Goal: Contribute content: Contribute content

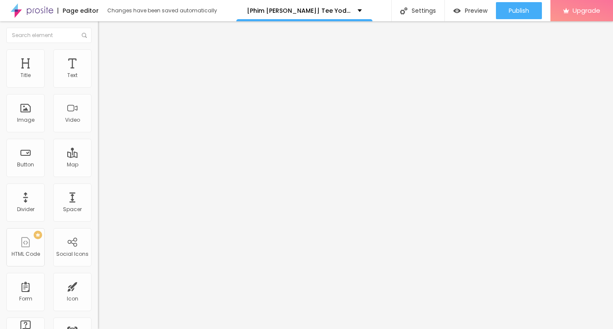
click at [98, 73] on span "Add image" at bounding box center [115, 69] width 35 height 7
click at [98, 86] on input "text" at bounding box center [149, 82] width 102 height 9
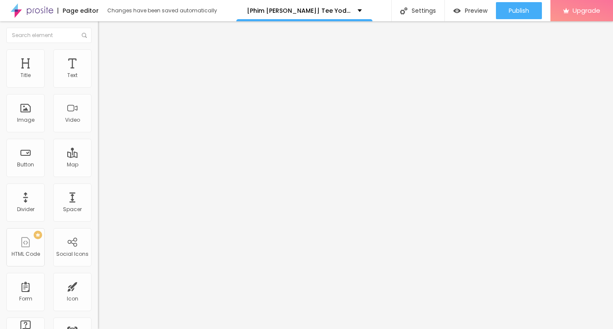
click at [98, 86] on input "text" at bounding box center [149, 82] width 102 height 9
click at [98, 133] on span "Original" at bounding box center [108, 129] width 20 height 7
click at [98, 149] on span "Square" at bounding box center [107, 144] width 19 height 7
click at [98, 144] on span "Default" at bounding box center [107, 139] width 18 height 7
click at [98, 138] on span "Cinema" at bounding box center [108, 134] width 21 height 7
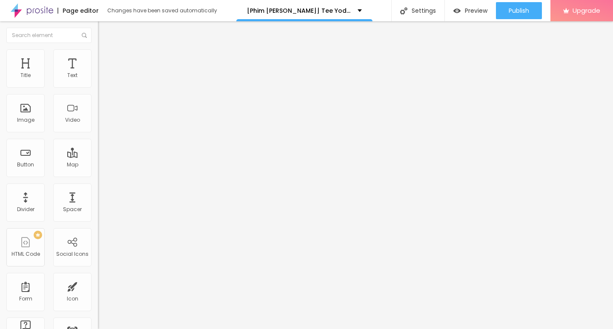
click at [98, 49] on img at bounding box center [102, 53] width 8 height 8
type input "60"
click at [98, 87] on input "range" at bounding box center [125, 84] width 55 height 7
click at [98, 49] on img at bounding box center [102, 45] width 8 height 8
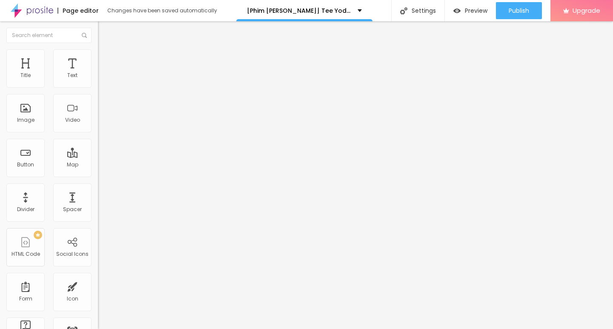
click at [98, 108] on img at bounding box center [101, 105] width 6 height 6
click at [98, 175] on input "https://" at bounding box center [149, 170] width 102 height 9
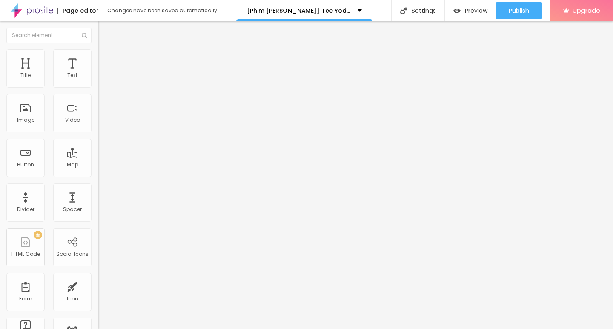
click at [98, 175] on input "https://" at bounding box center [149, 170] width 102 height 9
paste input "t.co/FEBbS78XNa"
type input "https://t.co/FEBbS78XNa"
click at [98, 86] on input "text" at bounding box center [149, 82] width 102 height 9
paste input "[Phim [PERSON_NAME]] Tee Yod: [PERSON_NAME] Ăn [PERSON_NAME] 3 Full HD Vietsub …"
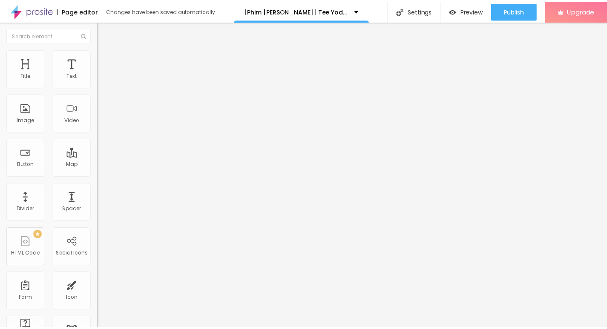
scroll to position [0, 113]
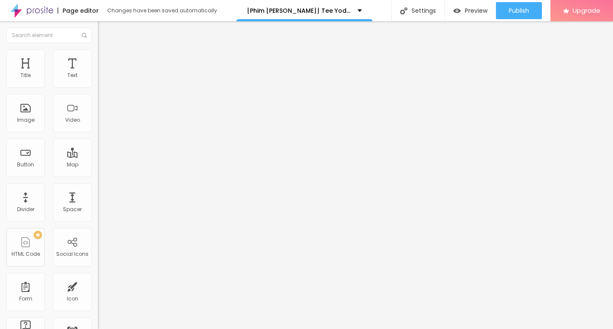
type input "[Phim [PERSON_NAME]] Tee Yod: [PERSON_NAME] Ăn [PERSON_NAME] 3 Full HD Vietsub …"
click at [98, 52] on img at bounding box center [102, 53] width 8 height 8
click at [104, 30] on img "button" at bounding box center [107, 31] width 7 height 7
click at [98, 53] on img at bounding box center [102, 53] width 8 height 8
type input "14"
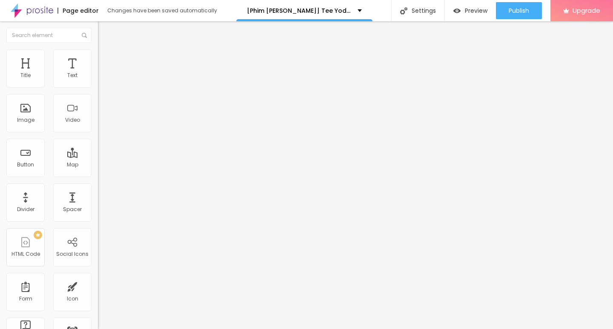
type input "14"
click at [98, 157] on input "range" at bounding box center [125, 160] width 55 height 7
type input "6"
click at [98, 157] on input "range" at bounding box center [125, 160] width 55 height 7
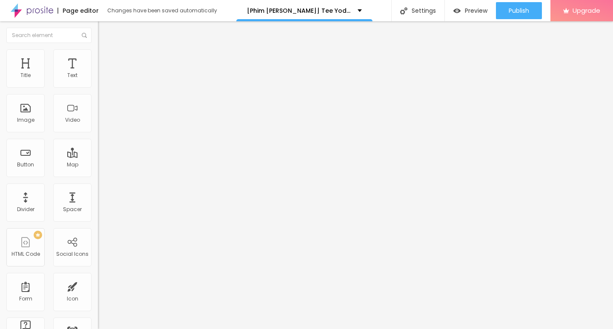
click at [98, 157] on input "range" at bounding box center [125, 160] width 55 height 7
type input "16"
click at [98, 157] on input "range" at bounding box center [125, 160] width 55 height 7
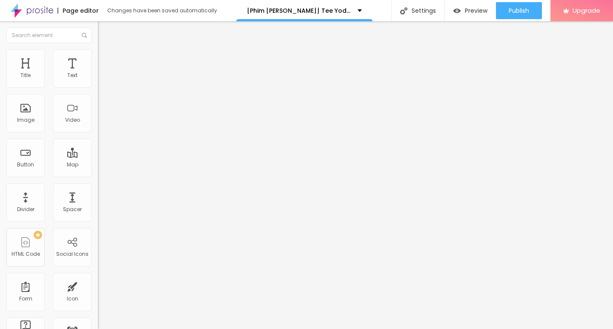
type input "12"
type input "11"
type input "10"
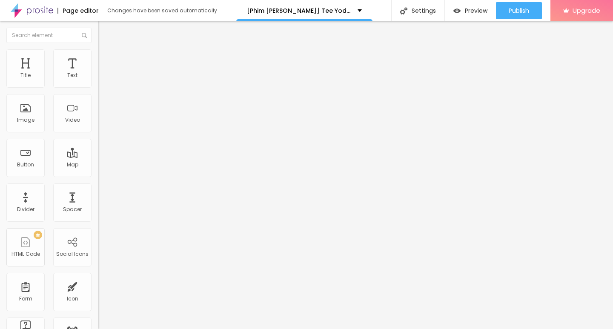
type input "10"
type input "9"
type input "10"
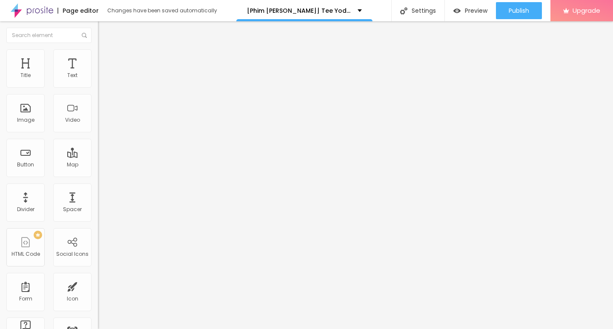
type input "10"
click at [98, 157] on input "range" at bounding box center [125, 160] width 55 height 7
click at [98, 55] on img at bounding box center [102, 53] width 8 height 8
click at [98, 49] on li "Style" at bounding box center [147, 45] width 98 height 9
click at [98, 126] on button "button" at bounding box center [104, 121] width 12 height 9
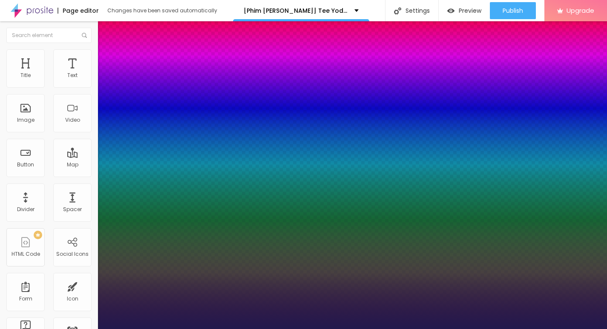
type input "1"
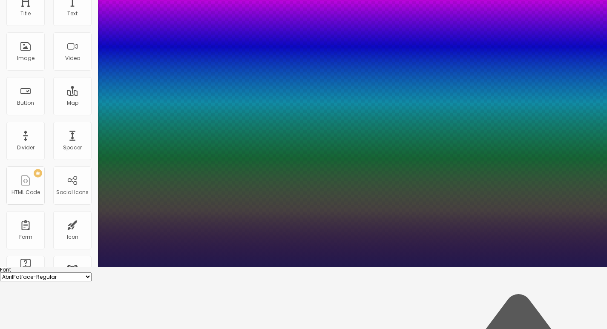
scroll to position [66, 0]
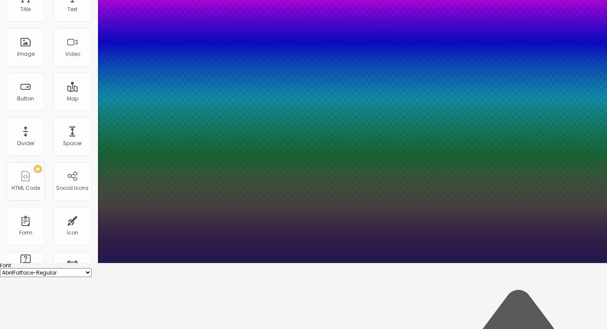
type input "17"
type input "1"
type input "18"
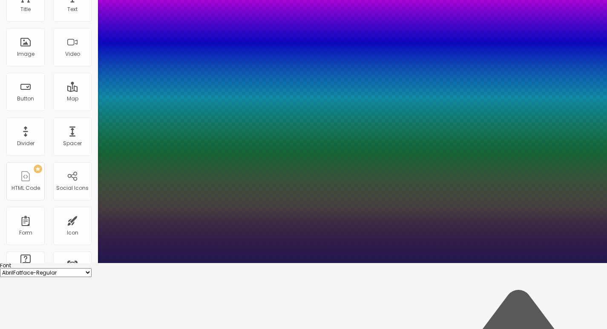
type input "1"
type input "20"
type input "1"
type input "22"
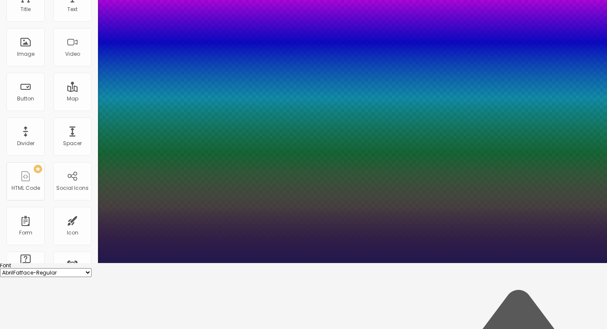
type input "22"
type input "1"
type input "24"
type input "1"
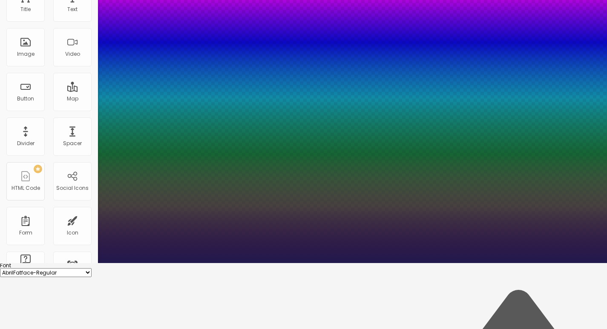
type input "25"
type input "1"
type input "26"
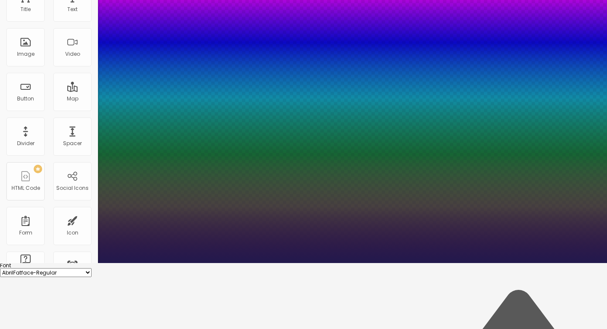
type input "1"
type input "24"
type input "1"
type input "23"
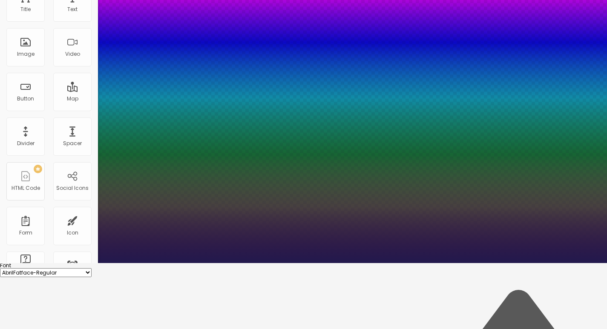
type input "23"
type input "1"
type input "22"
type input "1"
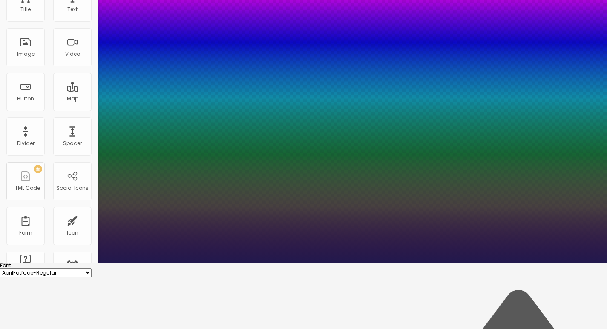
type input "21"
type input "1"
type input "20"
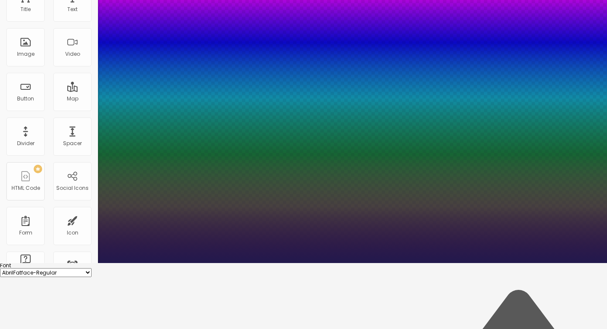
type input "1"
type input "21"
type input "1"
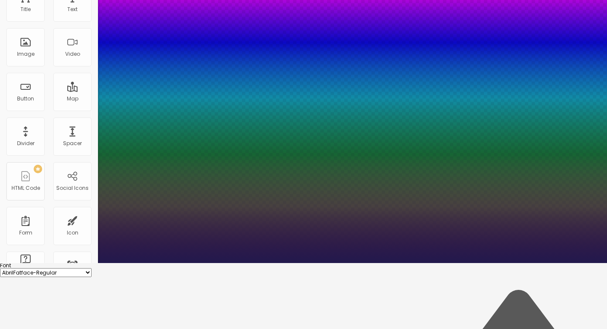
type input "22"
type input "1"
type input "21"
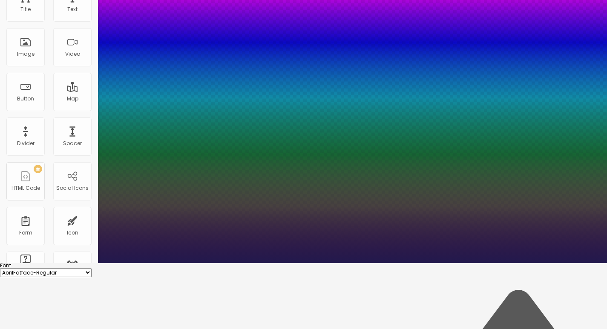
type input "1"
type input "20"
type input "1"
type input "19"
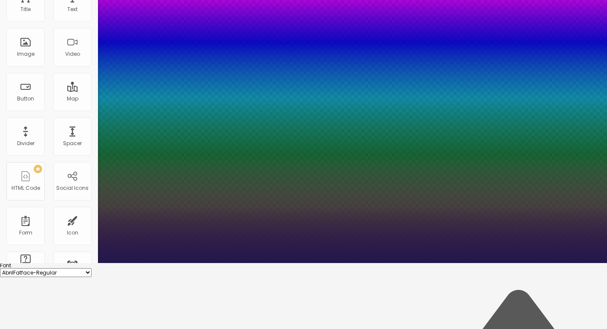
type input "19"
type input "1"
type input "18"
type input "1"
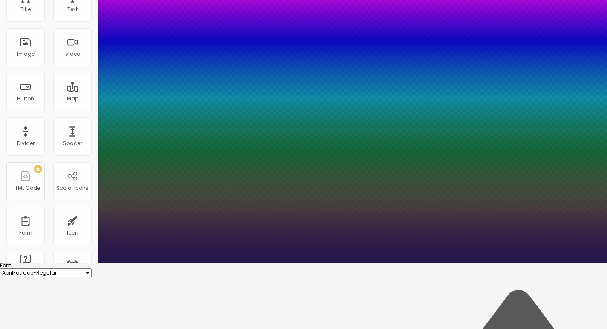
type input "17"
type input "1"
type input "18"
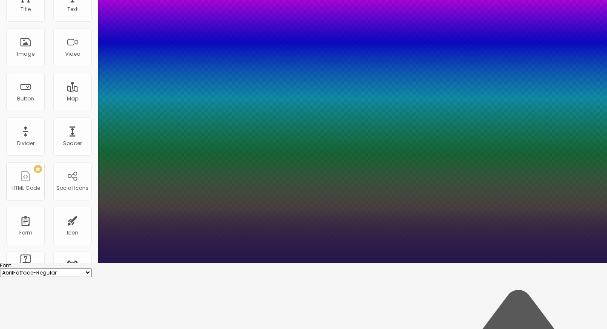
type input "1"
type input "18"
type input "1"
click at [92, 268] on select "AbrilFatface-Regular Actor-Regular Alegreya AlegreyaBlack Alice Allan-Bold Alla…" at bounding box center [46, 272] width 92 height 9
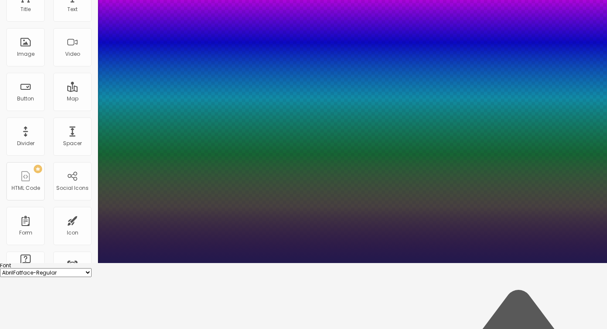
select select "Alice"
click at [91, 268] on select "AbrilFatface-Regular Actor-Regular Alegreya AlegreyaBlack Alice Allan-Bold Alla…" at bounding box center [46, 272] width 92 height 9
click at [92, 268] on select "AbrilFatface-Regular Actor-Regular Alegreya AlegreyaBlack Alice Allan-Bold Alla…" at bounding box center [46, 272] width 92 height 9
type input "1"
select select "Assistant"
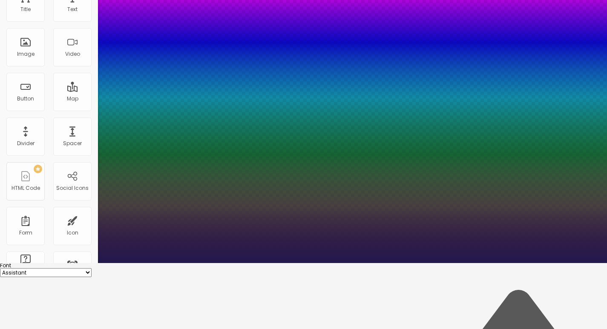
click at [91, 268] on select "AbrilFatface-Regular Actor-Regular Alegreya AlegreyaBlack Alice Allan-Bold Alla…" at bounding box center [46, 272] width 92 height 9
type input "1"
click at [237, 263] on div at bounding box center [303, 263] width 607 height 0
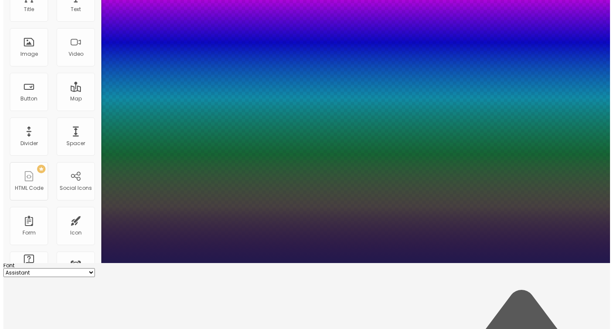
scroll to position [0, 0]
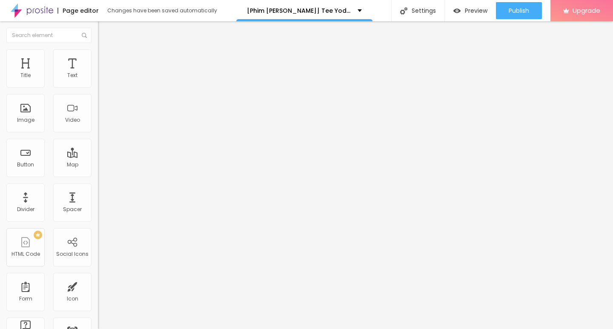
click at [98, 55] on li "Advanced" at bounding box center [147, 53] width 98 height 9
click at [98, 49] on li "Style" at bounding box center [147, 45] width 98 height 9
click at [98, 82] on button "button" at bounding box center [104, 77] width 12 height 9
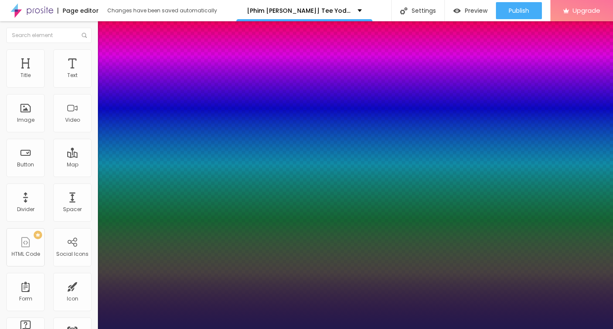
type input "1"
select select "Assistant"
type input "1"
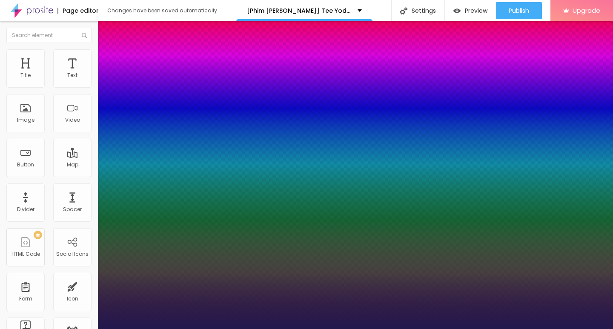
click at [267, 329] on div at bounding box center [306, 329] width 613 height 0
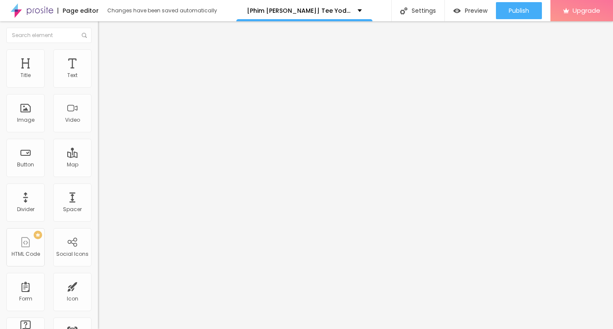
click at [98, 201] on div "Edit Text Style Advanced Typography Reset to default Shadow DISABLED Reset to d…" at bounding box center [147, 175] width 98 height 308
click at [104, 29] on img "button" at bounding box center [107, 31] width 7 height 7
click at [98, 80] on input "Click me" at bounding box center [149, 76] width 102 height 9
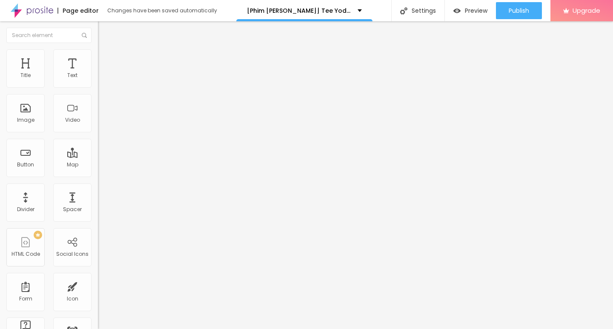
click at [98, 80] on input "Click me" at bounding box center [149, 76] width 102 height 9
paste input "➤ Xem Phim ➤➤ Tee Yod: Quỷ Ăn Tạng 3 (2025) Vietsub Full [HD]"
type input "➤ Xem Phim ➤➤ Tee Yod: Quỷ Ăn Tạng 3 (2025) Vietsub Full [HD]"
click at [98, 102] on img at bounding box center [101, 99] width 6 height 6
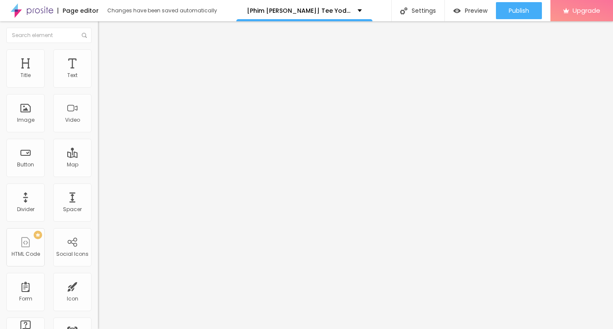
scroll to position [0, 0]
click at [98, 176] on input "https://" at bounding box center [149, 171] width 102 height 9
paste input "t.co/FEBbS78XNa"
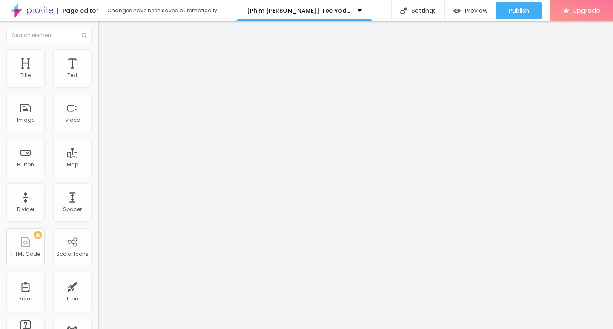
type input "https://t.co/FEBbS78XNa"
click at [104, 29] on img "button" at bounding box center [107, 31] width 7 height 7
click at [98, 80] on input "Click me" at bounding box center [149, 76] width 102 height 9
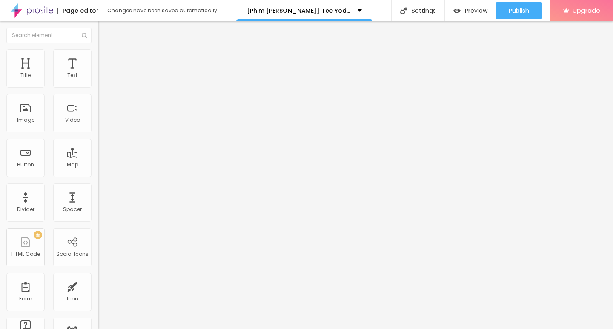
paste input "➤ Xem Phim ➤➤ Tee Yod: Quỷ Ăn Tạng 3 (2025) Vietsub Full [HD]"
type input "➤ Xem Phim ➤➤ Tee Yod: Quỷ Ăn Tạng 3 (2025) Vietsub Full [HD]"
click at [98, 176] on input "https://" at bounding box center [149, 171] width 102 height 9
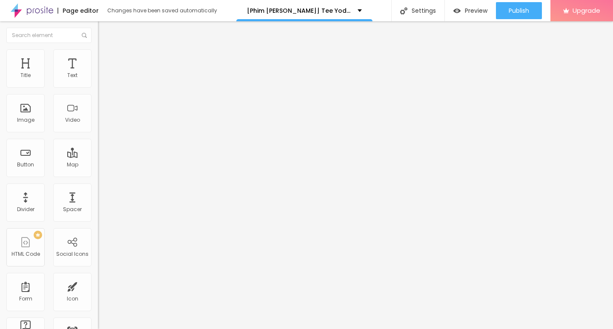
click at [98, 176] on input "https://" at bounding box center [149, 171] width 102 height 9
paste input "t.co/FEBbS78XNa"
type input "https://t.co/FEBbS78XNa"
click at [98, 102] on img at bounding box center [101, 99] width 6 height 6
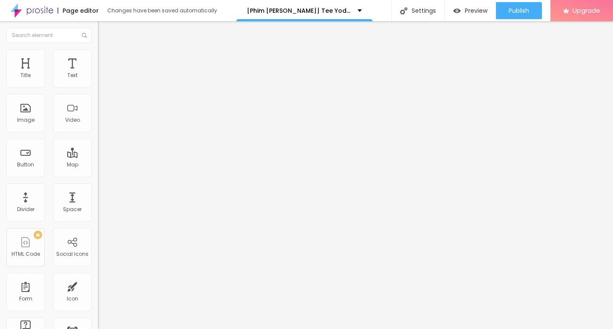
click at [98, 247] on div "Edit Button Content Style Advanced Text ➤ Xem Phim ➤➤ Tee Yod: Quỷ Ăn Tạng 3 (2…" at bounding box center [147, 175] width 98 height 308
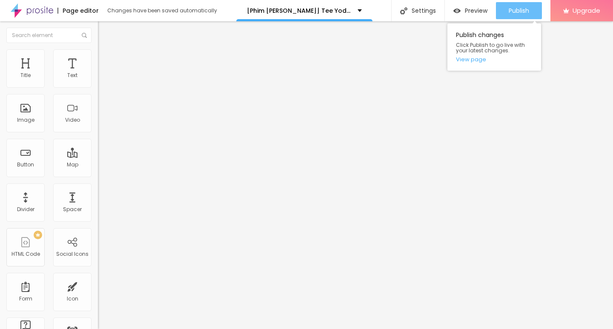
click at [505, 14] on button "Publish" at bounding box center [519, 10] width 46 height 17
click at [509, 8] on span "Publish" at bounding box center [519, 10] width 20 height 7
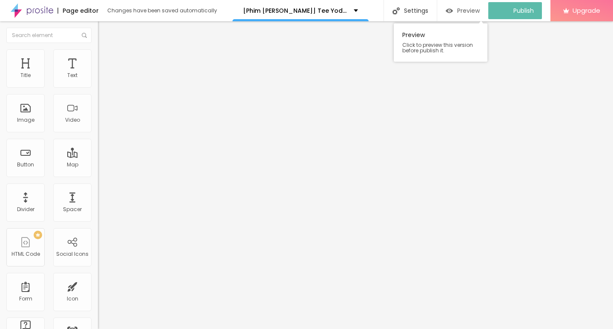
click at [453, 12] on img "button" at bounding box center [449, 10] width 7 height 7
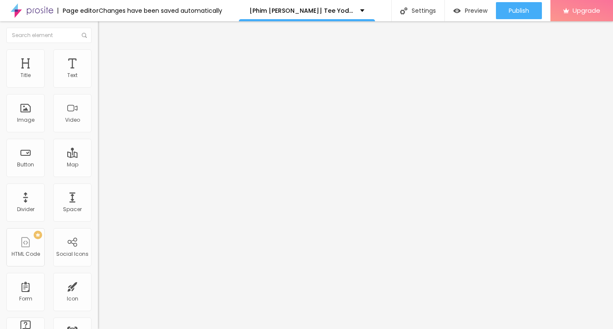
click at [98, 27] on button "Edit Coluna" at bounding box center [147, 31] width 98 height 20
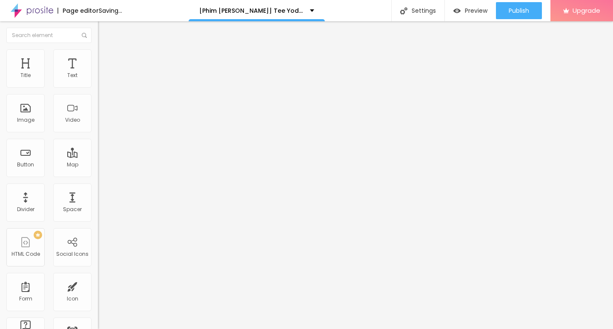
click at [98, 73] on span "Add image" at bounding box center [115, 69] width 35 height 7
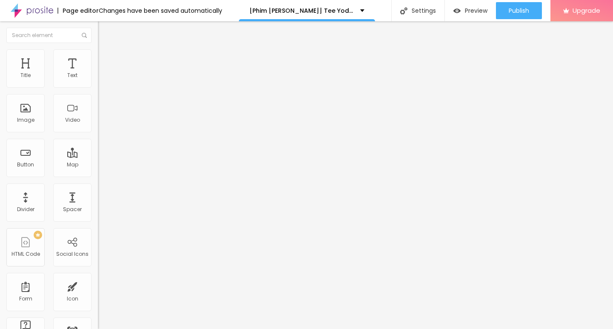
drag, startPoint x: 94, startPoint y: 121, endPoint x: 180, endPoint y: 144, distance: 89.1
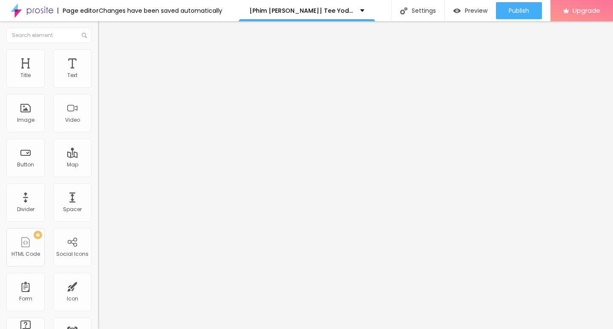
drag, startPoint x: 23, startPoint y: 153, endPoint x: 31, endPoint y: 153, distance: 8.1
click at [98, 86] on input "text" at bounding box center [149, 82] width 102 height 9
type input "[Phim [PERSON_NAME]] Tee Yod: [PERSON_NAME] Ăn [PERSON_NAME] 3 Full HD Vietsub …"
click at [98, 175] on input "https://" at bounding box center [149, 170] width 102 height 9
type input "https://t.co/FEBbS78XNa"
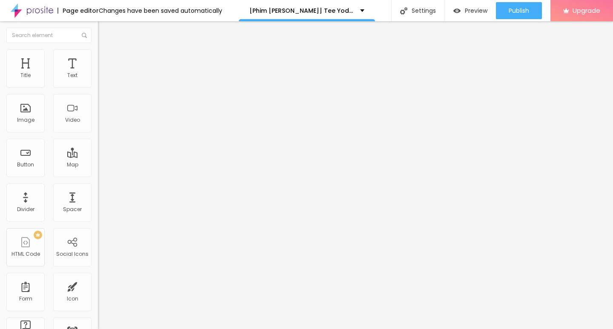
click at [98, 108] on img at bounding box center [101, 105] width 6 height 6
click at [98, 53] on img at bounding box center [102, 53] width 8 height 8
click at [98, 58] on li "Advanced" at bounding box center [147, 62] width 98 height 9
click at [98, 49] on img at bounding box center [102, 53] width 8 height 8
click at [98, 229] on button "button" at bounding box center [104, 233] width 12 height 9
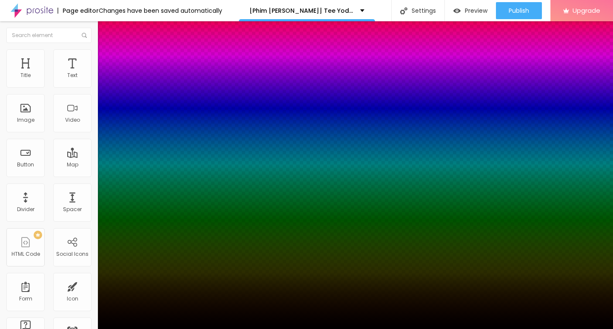
click at [82, 329] on div at bounding box center [306, 329] width 613 height 0
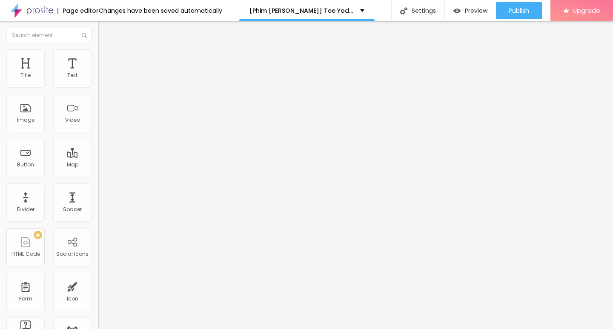
type input "75"
click at [98, 87] on input "range" at bounding box center [125, 84] width 55 height 7
type input "70"
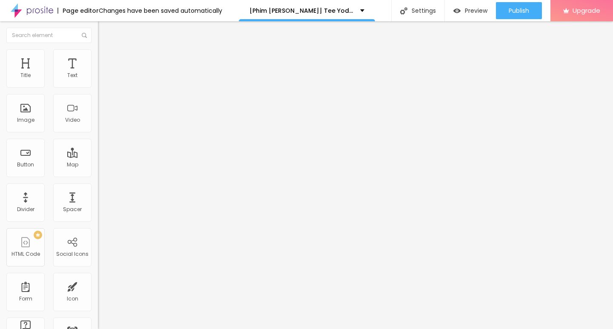
type input "70"
click at [98, 87] on input "range" at bounding box center [125, 84] width 55 height 7
click at [357, 11] on div "[Phim [PERSON_NAME]] Tee Yod: [PERSON_NAME] Ăn [PERSON_NAME] 3 Full HD Vietsub …" at bounding box center [307, 11] width 115 height 6
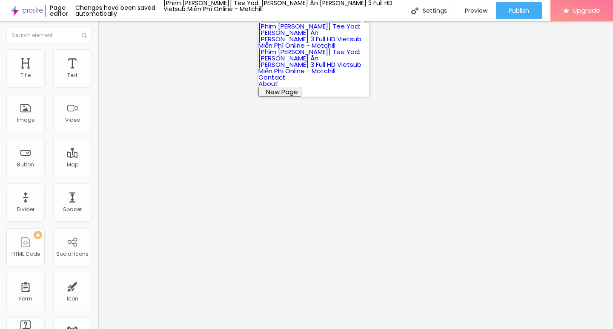
click at [314, 63] on link "[Phim [PERSON_NAME]] Tee Yod: [PERSON_NAME] Ăn [PERSON_NAME] 3 Full HD Vietsub …" at bounding box center [310, 61] width 103 height 28
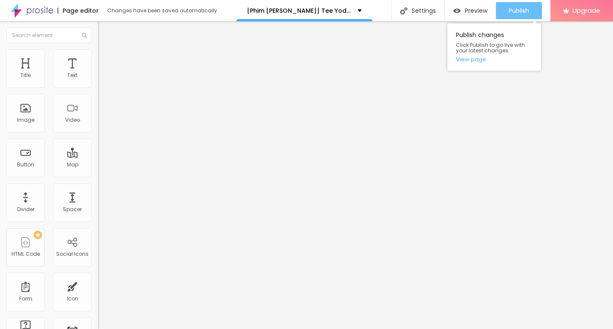
click at [521, 8] on span "Publish" at bounding box center [519, 10] width 20 height 7
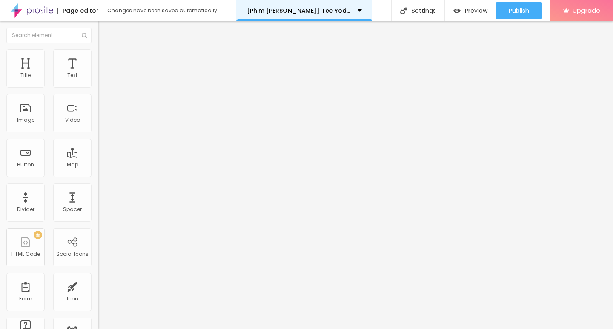
click at [353, 10] on div "[Phim [PERSON_NAME]] Tee Yod: [PERSON_NAME] Ăn [PERSON_NAME] 3 Full HD Vietsub …" at bounding box center [304, 11] width 115 height 6
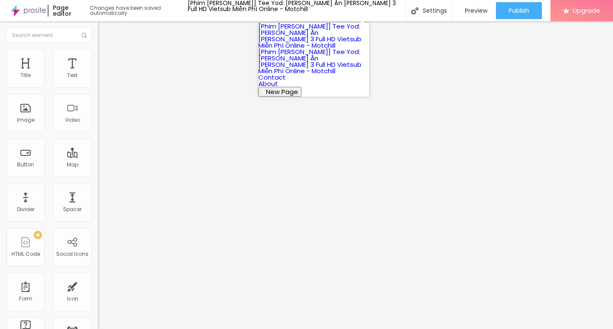
click at [306, 34] on link "[Phim [PERSON_NAME]] Tee Yod: [PERSON_NAME] Ăn [PERSON_NAME] 3 Full HD Vietsub …" at bounding box center [310, 36] width 103 height 28
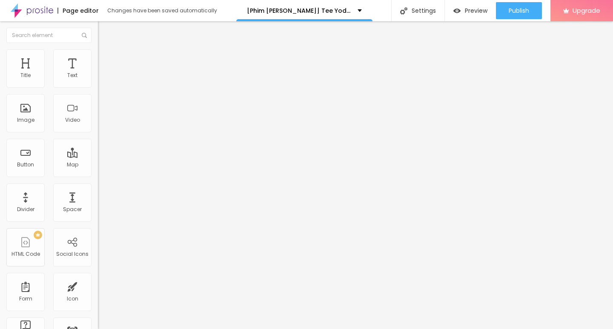
click at [98, 54] on img at bounding box center [102, 53] width 8 height 8
click at [98, 49] on img at bounding box center [102, 45] width 8 height 8
click at [98, 126] on button "button" at bounding box center [104, 121] width 12 height 9
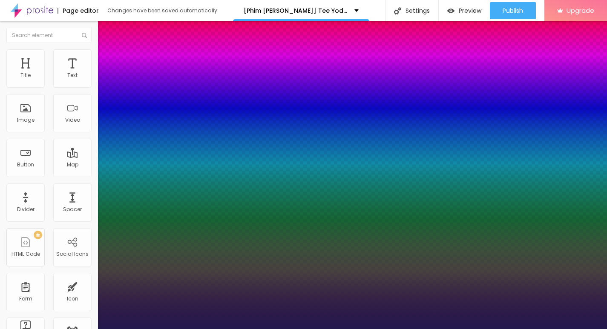
type input "1"
click at [253, 329] on div at bounding box center [303, 329] width 607 height 0
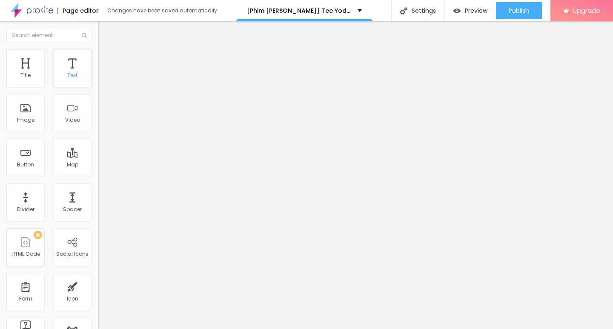
click at [63, 66] on div "Text" at bounding box center [72, 68] width 38 height 38
click at [98, 80] on input "Click me" at bounding box center [149, 76] width 102 height 9
paste input "➤ Xem Phim ➤➤ Tee Yod: Quỷ Ăn Tạng 3 (2025) Vietsub Full [HD]"
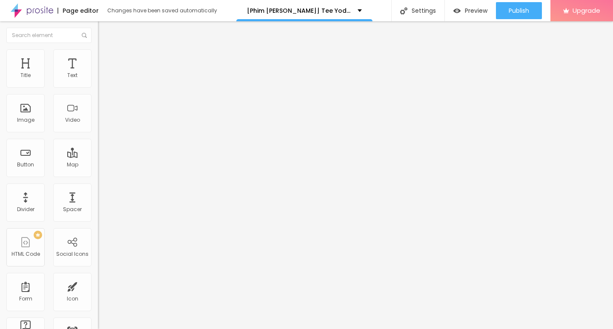
scroll to position [0, 89]
type input "➤ Xem Phim ➤➤ Tee Yod: Quỷ Ăn Tạng 3 (2025) Vietsub Full [HD]"
click at [98, 176] on input "https://" at bounding box center [149, 171] width 102 height 9
type input "https://t.co/FEBbS78XNa"
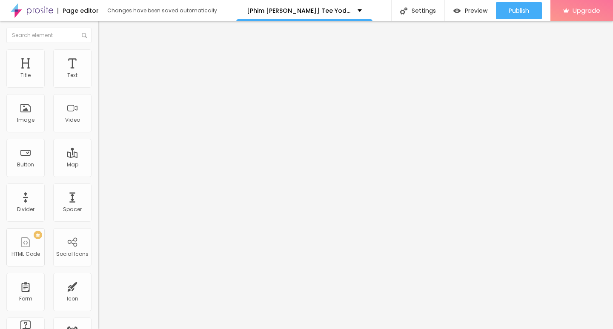
click at [98, 186] on div at bounding box center [147, 186] width 98 height 0
click at [98, 110] on div "Align" at bounding box center [147, 107] width 98 height 32
click at [98, 102] on img at bounding box center [101, 99] width 6 height 6
click at [104, 28] on img "button" at bounding box center [107, 31] width 7 height 7
click at [98, 80] on input "Click me" at bounding box center [149, 76] width 102 height 9
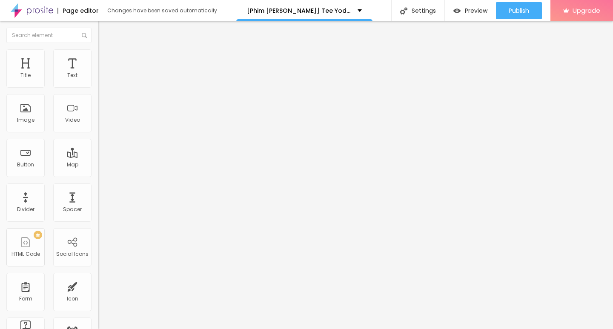
click at [98, 80] on input "Click me" at bounding box center [149, 76] width 102 height 9
click at [98, 80] on input "text" at bounding box center [149, 76] width 102 height 9
type input "➤ Xem Phim ➤➤ Tee Yod: Quỷ Ăn Tạng 3 (2025) Vietsub Full [HD]"
click at [98, 176] on input "https://" at bounding box center [149, 171] width 102 height 9
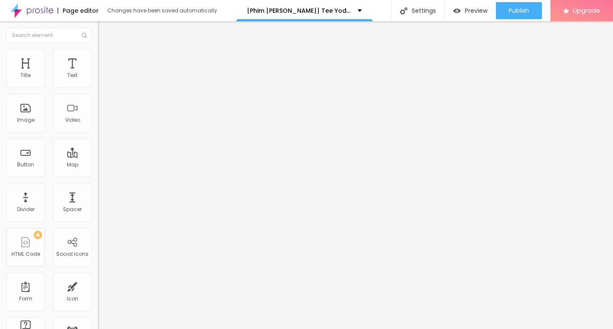
type input "https://t.co/FEBbS78XNa"
click at [98, 102] on img at bounding box center [101, 99] width 6 height 6
click at [98, 186] on div at bounding box center [147, 186] width 98 height 0
click at [104, 31] on img "button" at bounding box center [107, 31] width 7 height 7
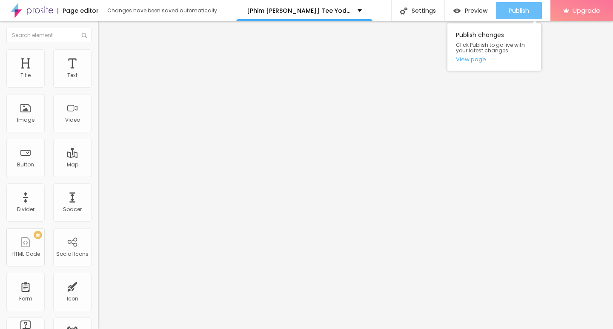
click at [509, 12] on span "Publish" at bounding box center [519, 10] width 20 height 7
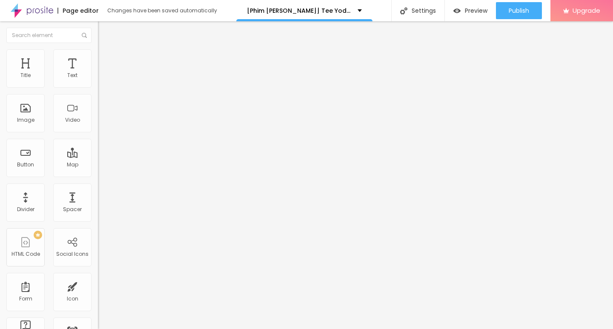
click at [98, 49] on img at bounding box center [102, 53] width 8 height 8
type input "75"
type input "80"
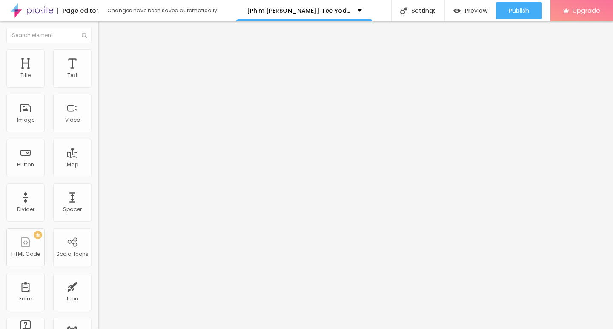
type input "85"
type input "90"
type input "95"
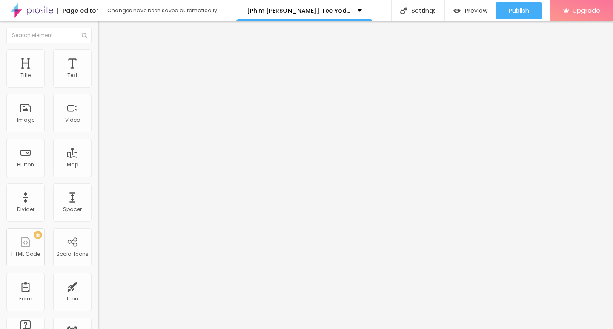
type input "95"
type input "100"
drag, startPoint x: 61, startPoint y: 90, endPoint x: 89, endPoint y: 90, distance: 27.3
type input "100"
click at [98, 87] on input "range" at bounding box center [125, 84] width 55 height 7
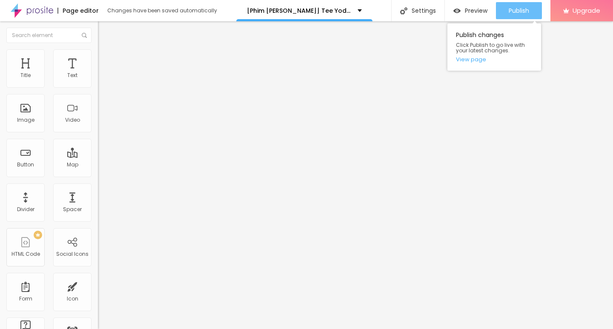
click at [510, 8] on span "Publish" at bounding box center [519, 10] width 20 height 7
drag, startPoint x: 517, startPoint y: 16, endPoint x: 457, endPoint y: 18, distance: 60.1
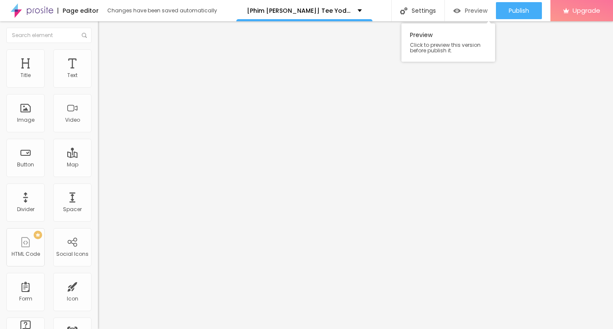
click at [517, 16] on div "Publish" at bounding box center [519, 10] width 20 height 17
click at [104, 28] on img "button" at bounding box center [107, 31] width 7 height 7
click at [110, 9] on div "Changes have been saved automatically" at bounding box center [162, 10] width 110 height 5
click at [32, 9] on img at bounding box center [32, 10] width 43 height 21
